Goal: Task Accomplishment & Management: Use online tool/utility

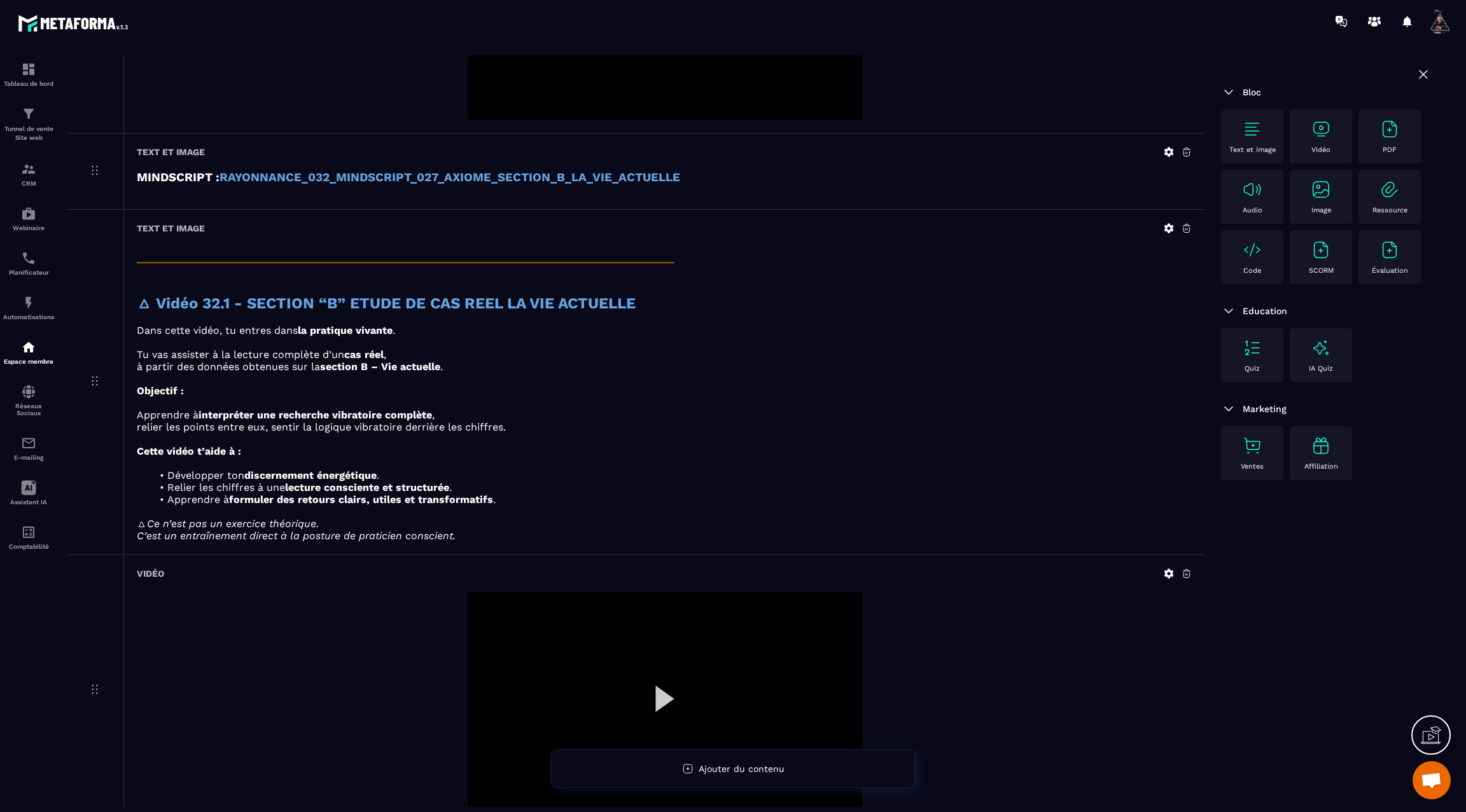
scroll to position [2752, 0]
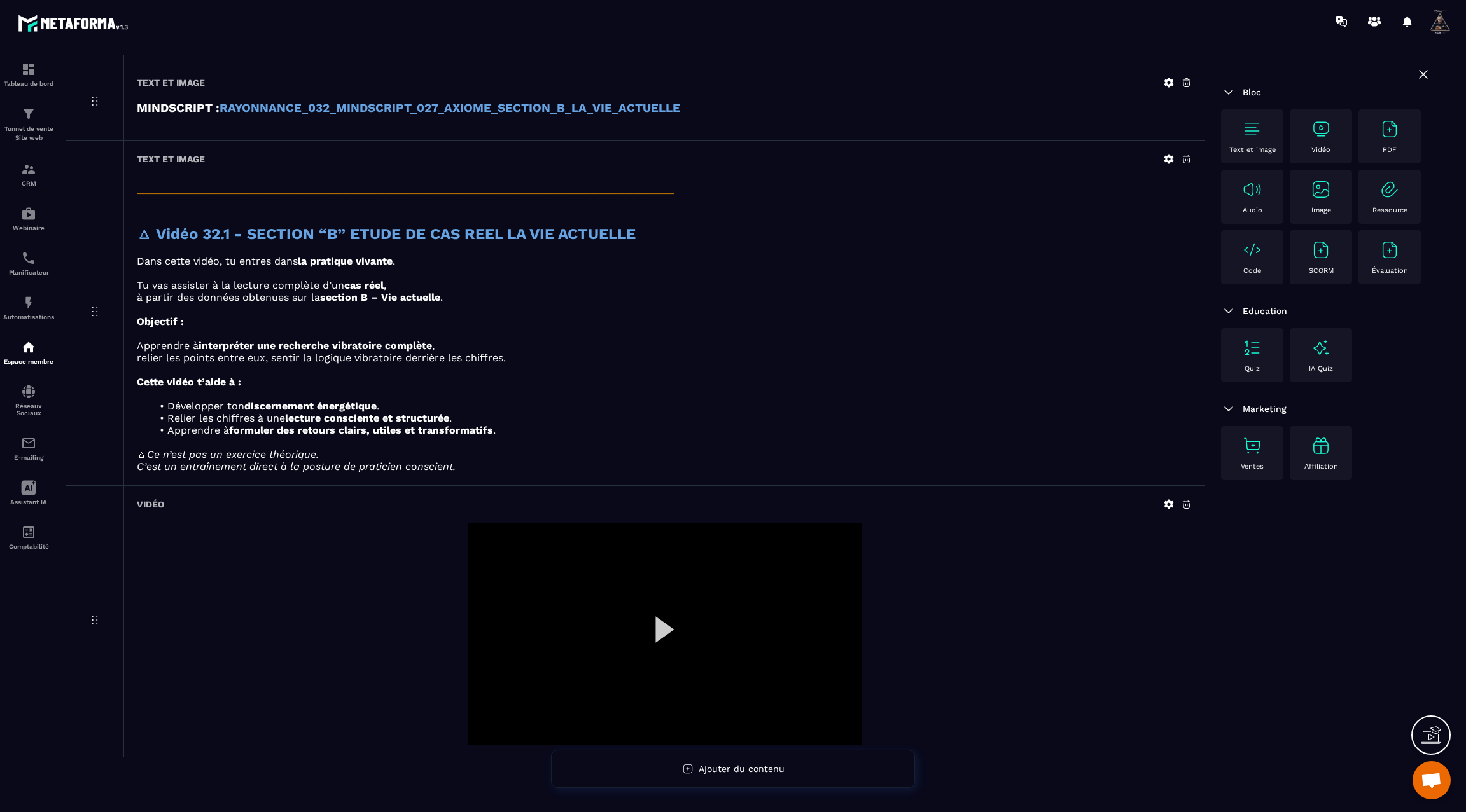
click at [656, 625] on div at bounding box center [665, 634] width 395 height 222
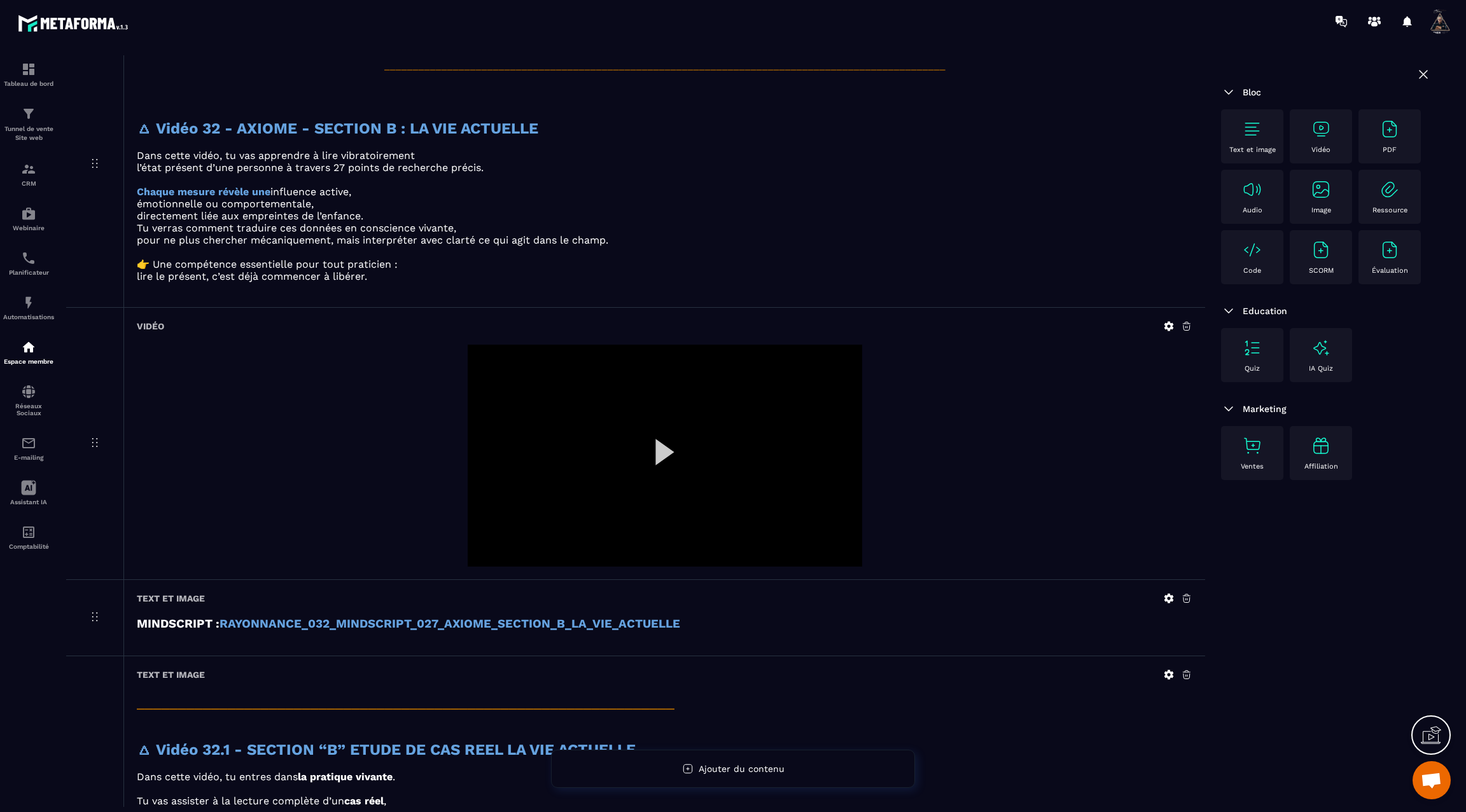
scroll to position [2230, 0]
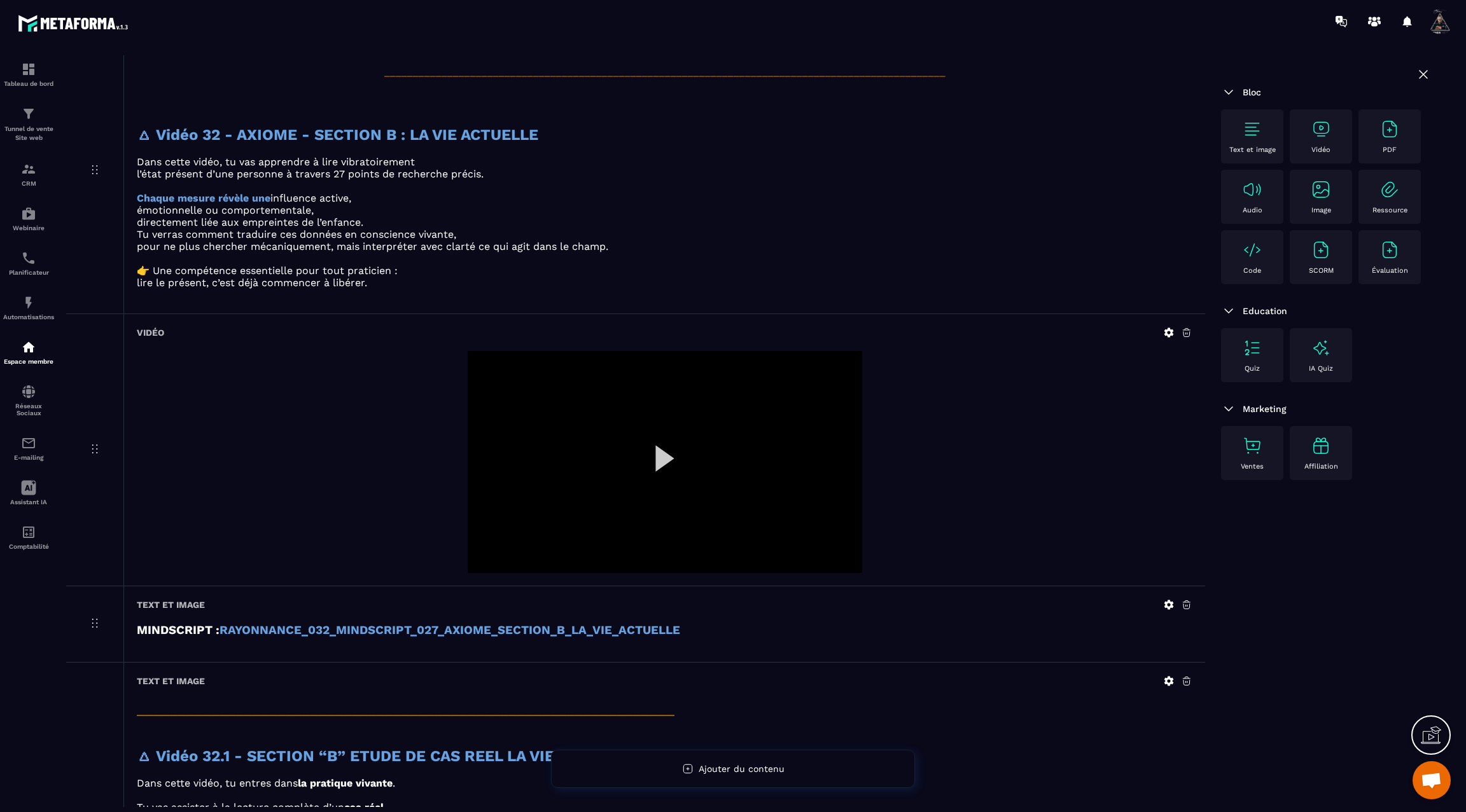
click at [662, 444] on div at bounding box center [665, 462] width 395 height 222
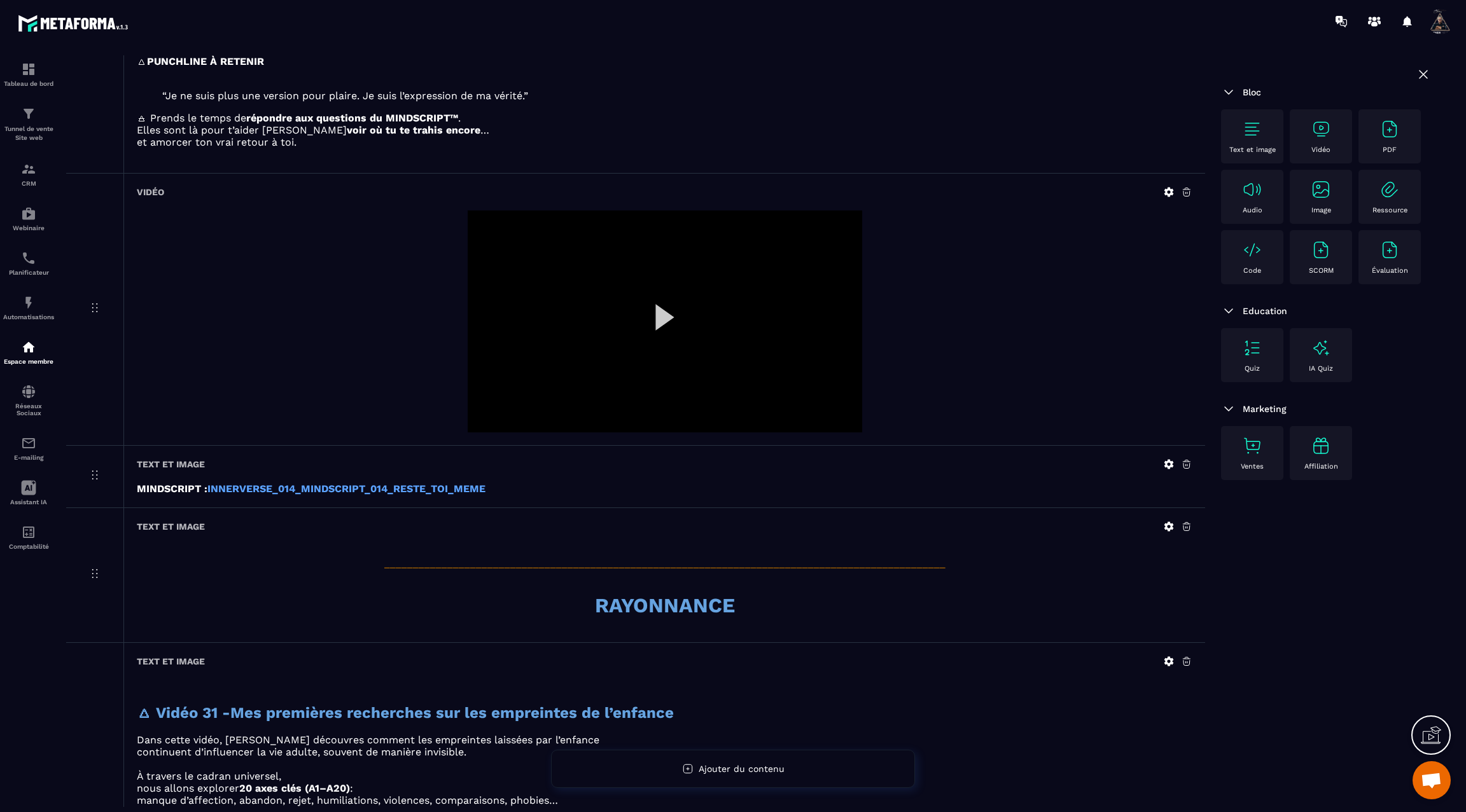
scroll to position [0, 0]
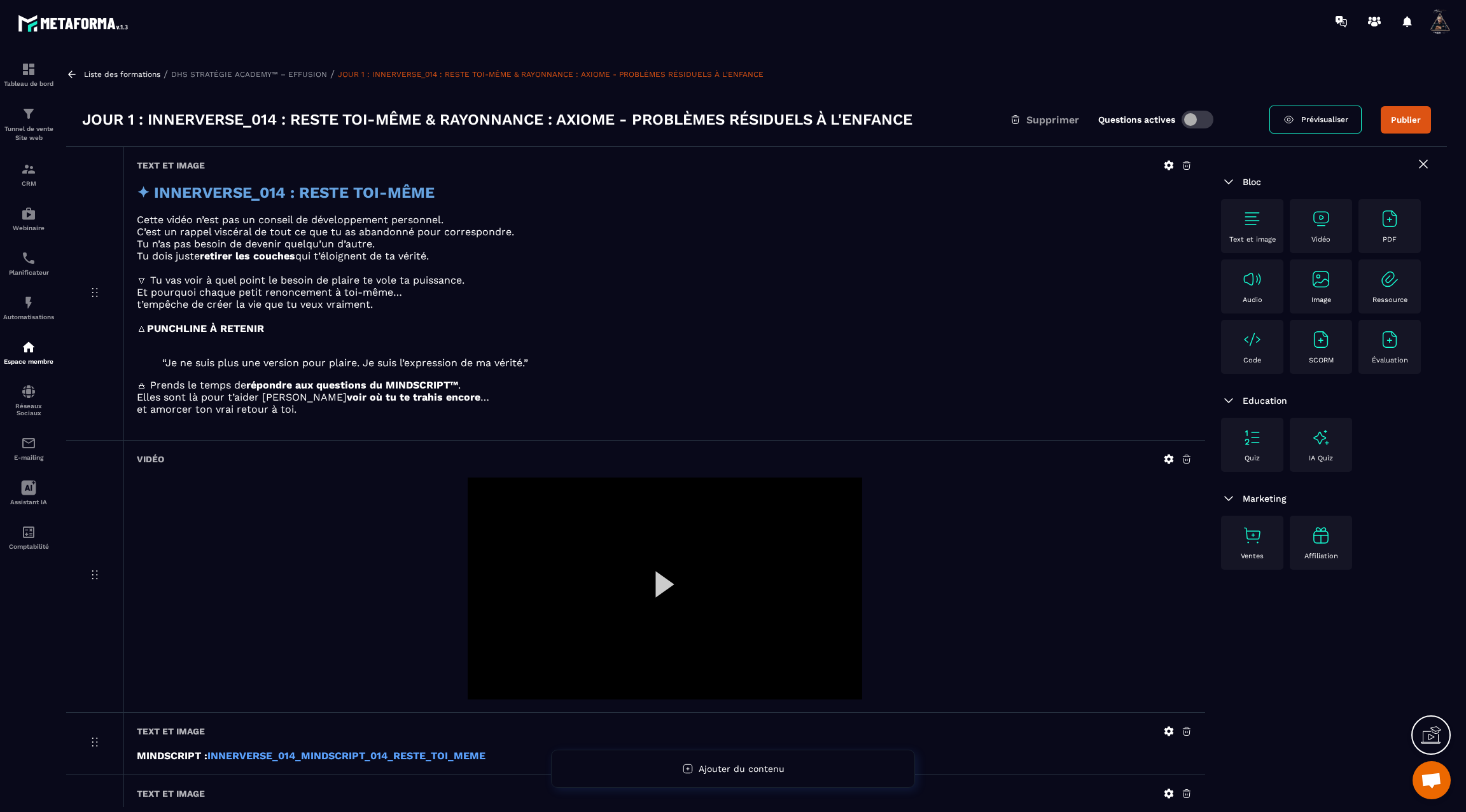
click at [663, 581] on div at bounding box center [665, 588] width 395 height 222
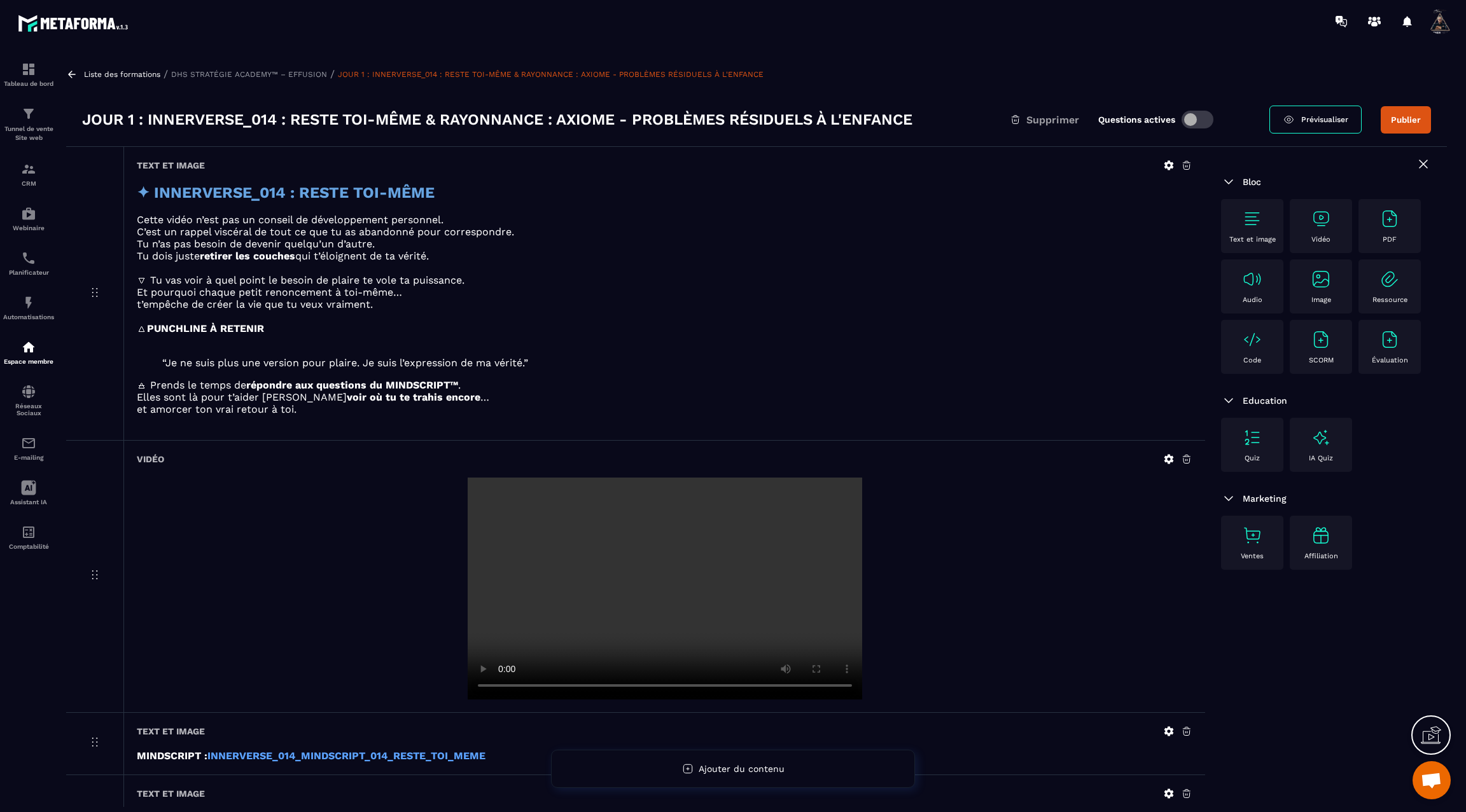
click at [1398, 120] on button "Publier" at bounding box center [1406, 119] width 50 height 27
click at [65, 71] on div "Liste des formations / DHS STRATÉGIE ACADEMY™ – EFFUSION / JOUR 1 : INNERVERSE_…" at bounding box center [756, 431] width 1393 height 752
click at [71, 74] on icon at bounding box center [72, 74] width 8 height 7
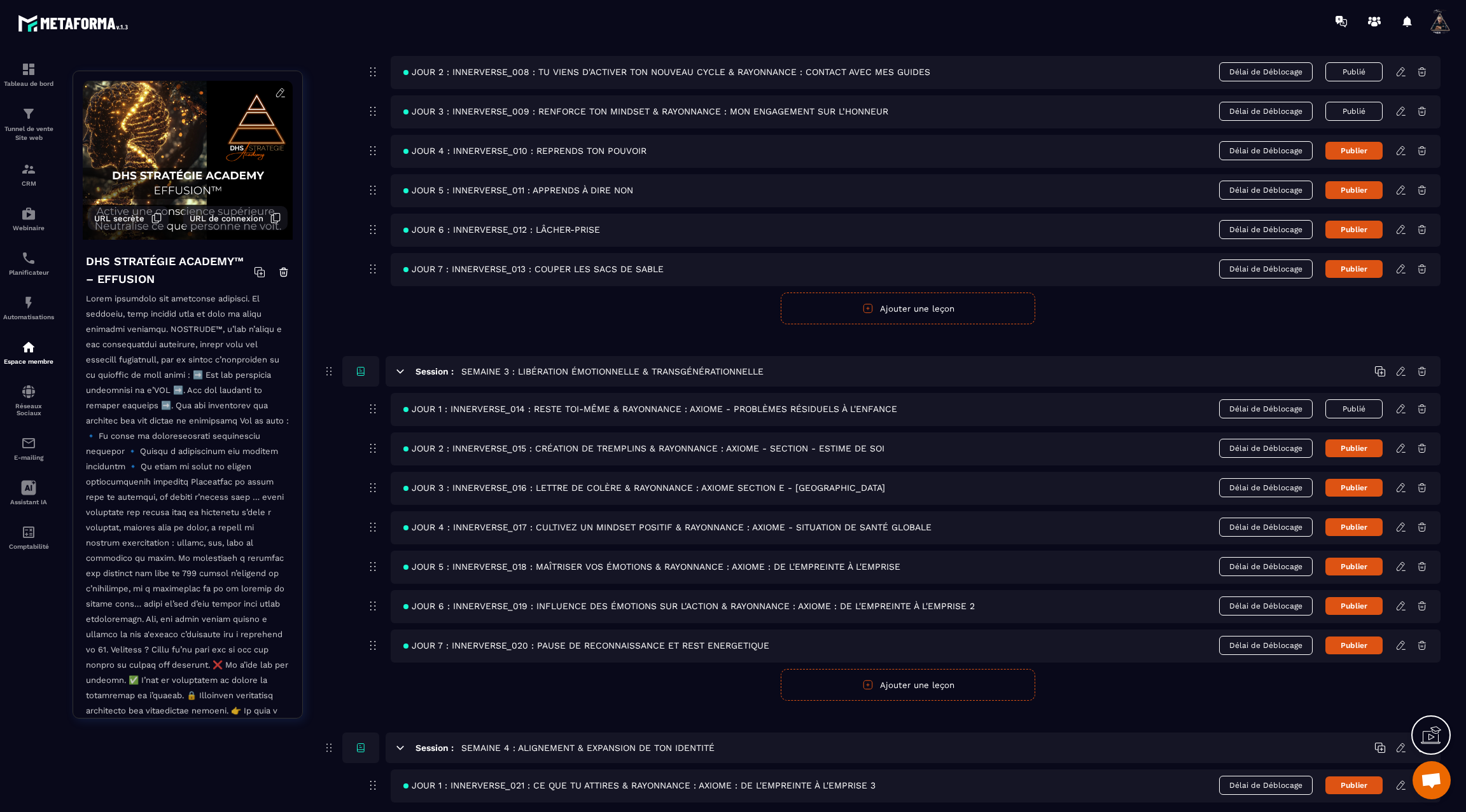
scroll to position [603, 0]
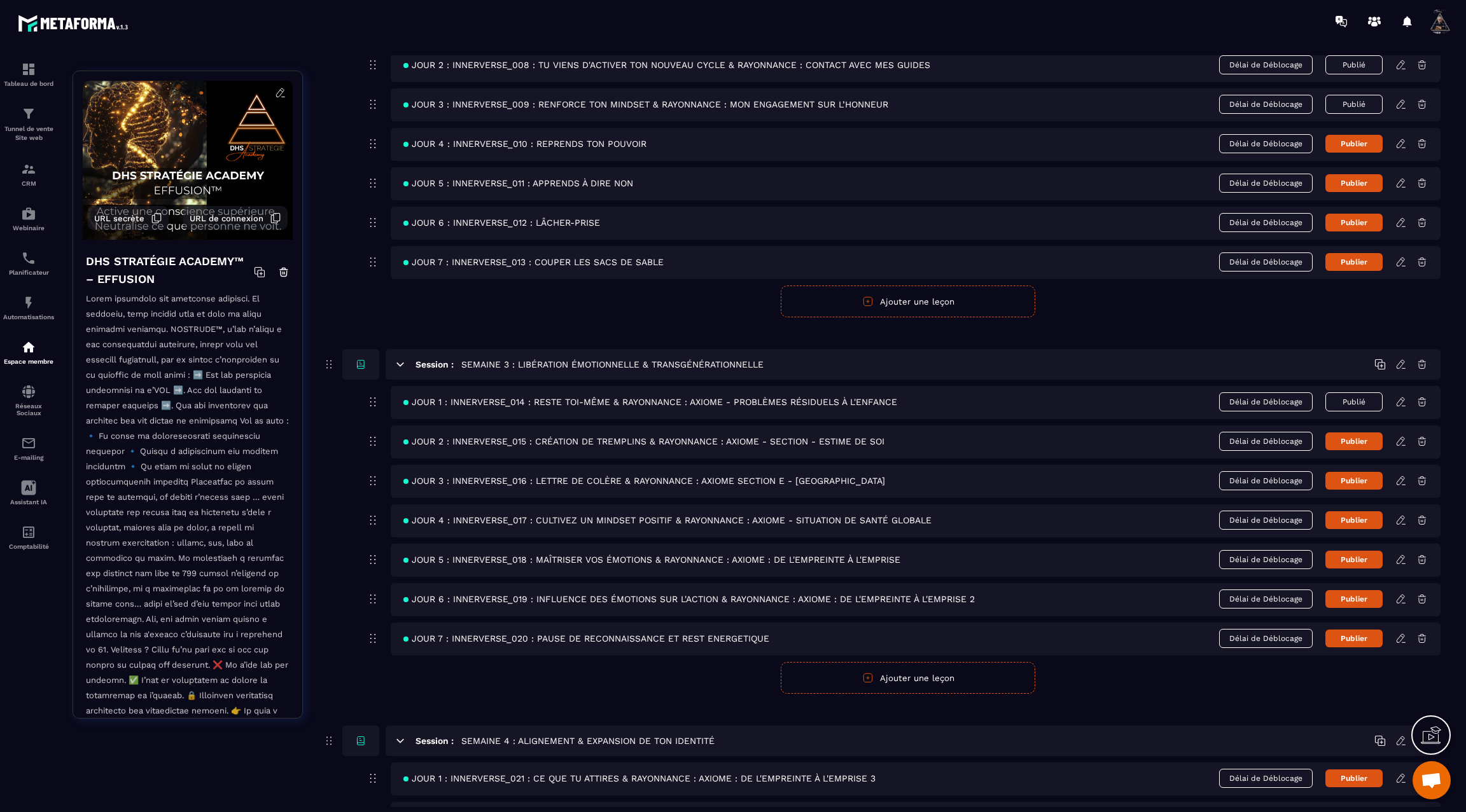
click at [1402, 437] on icon at bounding box center [1401, 441] width 11 height 11
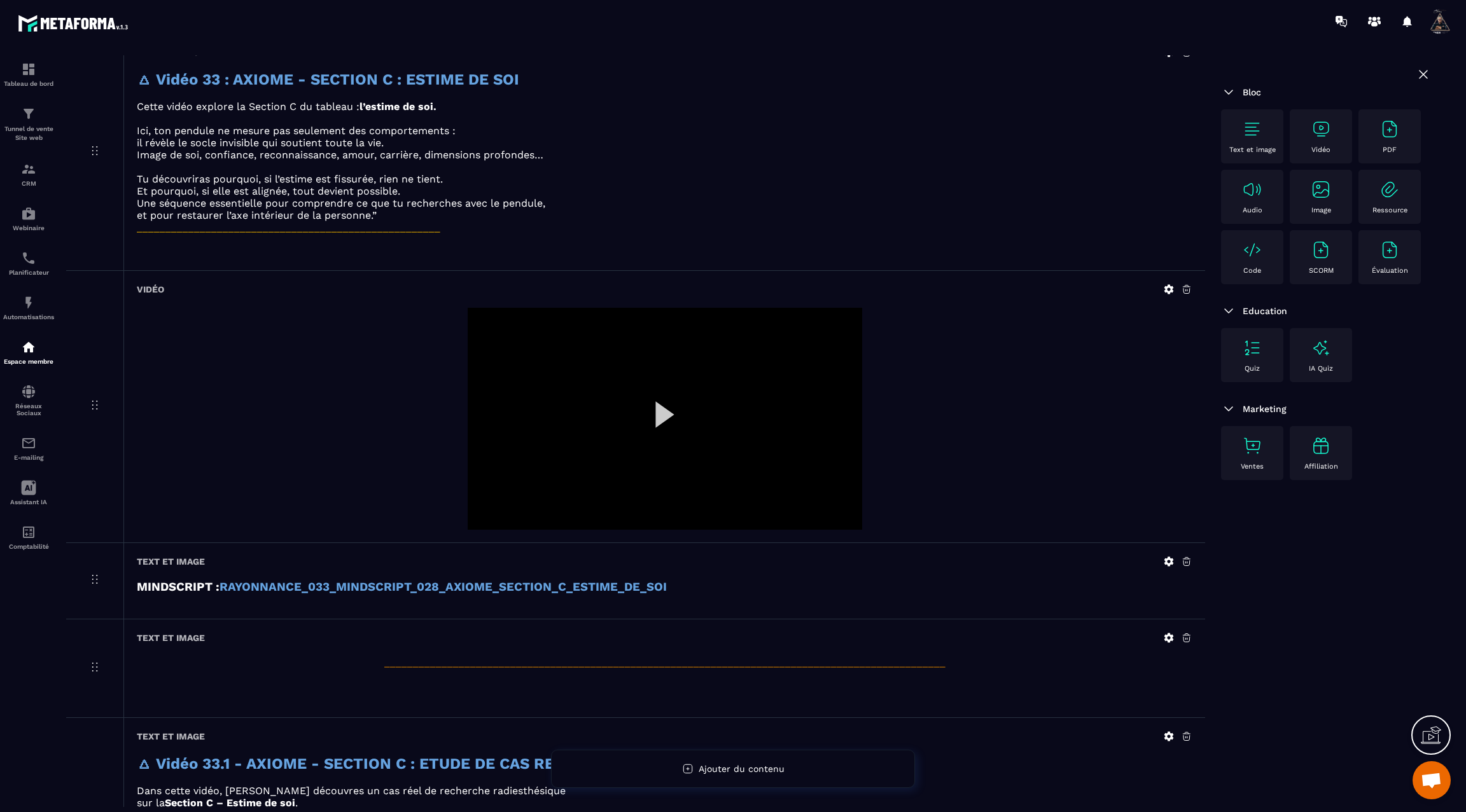
scroll to position [911, 0]
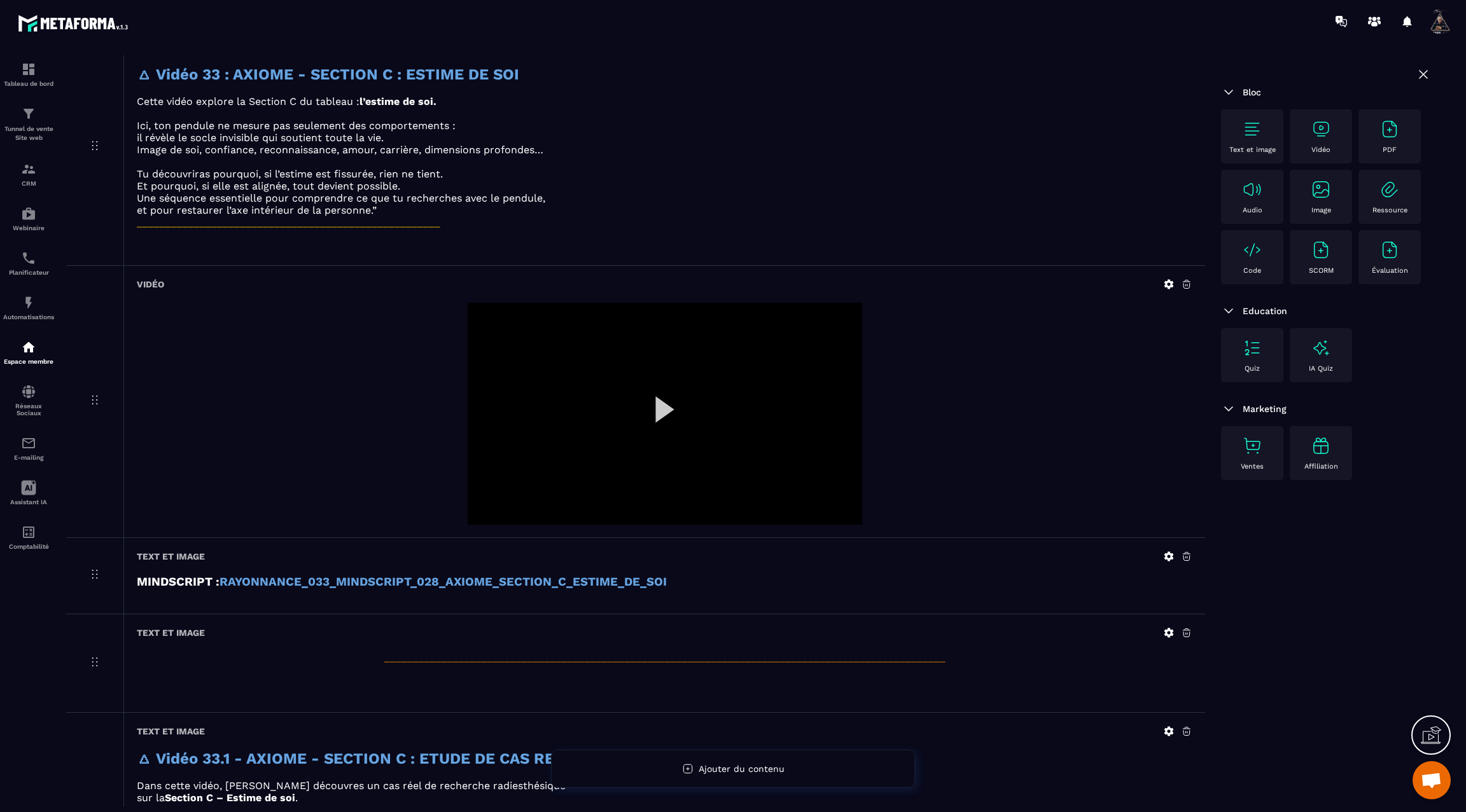
click at [1168, 280] on icon at bounding box center [1169, 284] width 9 height 9
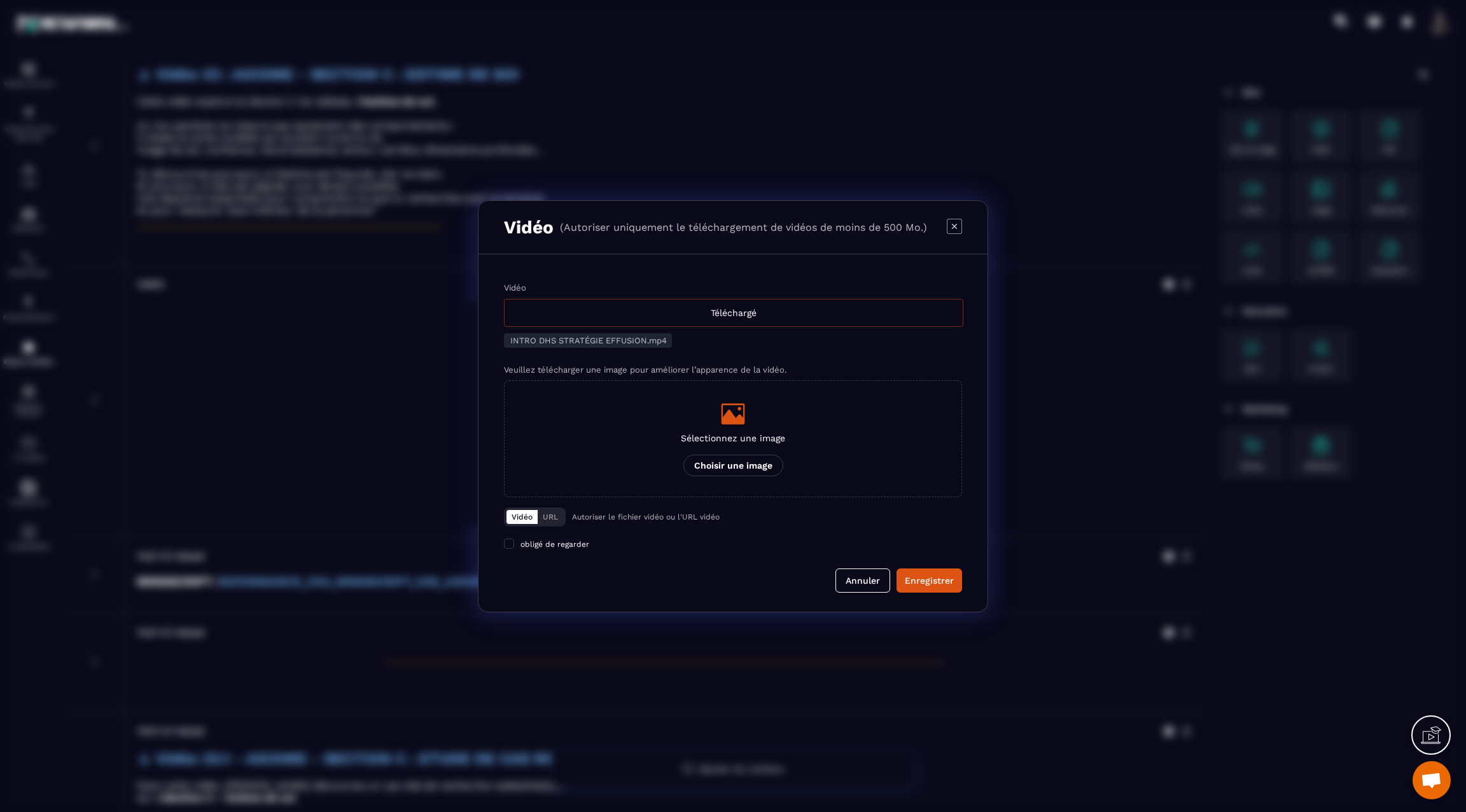
click at [763, 313] on div "Téléchargé" at bounding box center [734, 313] width 459 height 28
click at [0, 0] on input "Vidéo Téléchargé" at bounding box center [0, 0] width 0 height 0
click at [927, 589] on button "Enregistrer" at bounding box center [929, 581] width 65 height 25
